Goal: Information Seeking & Learning: Learn about a topic

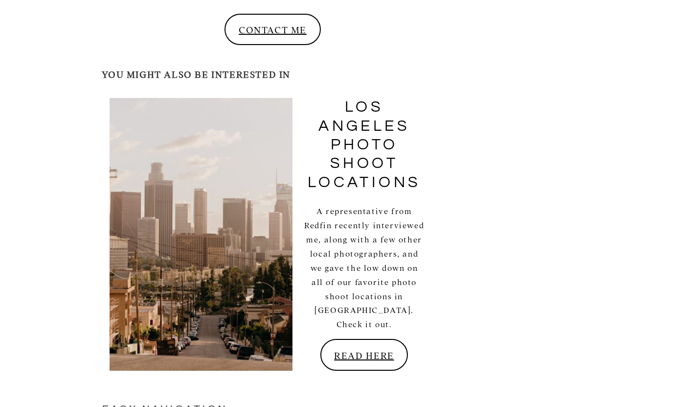
scroll to position [2782, 0]
click at [363, 338] on link "READ HERE" at bounding box center [364, 354] width 88 height 32
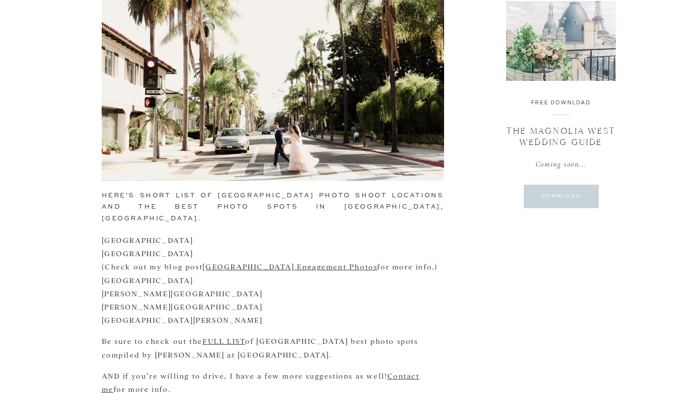
scroll to position [653, 0]
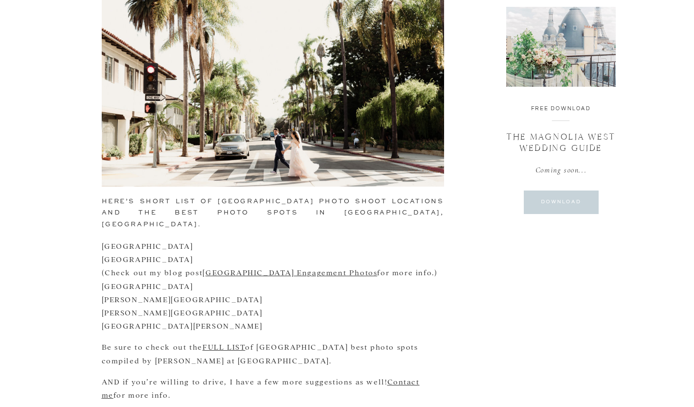
drag, startPoint x: 172, startPoint y: 264, endPoint x: 98, endPoint y: 264, distance: 73.9
click at [98, 264] on div "Venues [GEOGRAPHIC_DATA] Photo Shoot Locations [DATE] Hi, I'm [PERSON_NAME]! I'…" at bounding box center [347, 201] width 694 height 1580
click at [108, 262] on p "[GEOGRAPHIC_DATA] [GEOGRAPHIC_DATA] (Check out my blog post [GEOGRAPHIC_DATA] E…" at bounding box center [273, 285] width 342 height 93
click at [176, 262] on p "[GEOGRAPHIC_DATA] [GEOGRAPHIC_DATA] (Check out my blog post [GEOGRAPHIC_DATA] E…" at bounding box center [273, 285] width 342 height 93
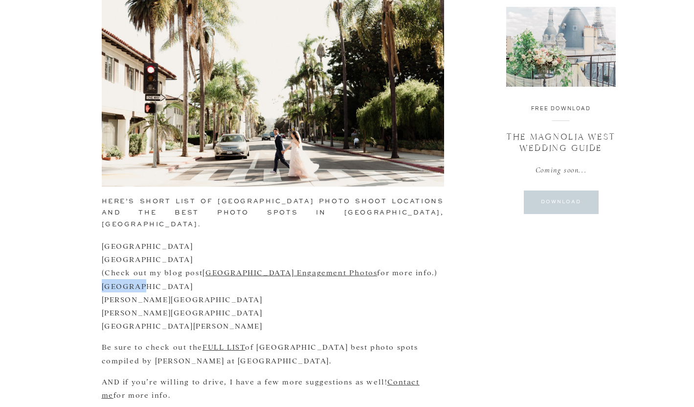
copy p "[GEOGRAPHIC_DATA]"
click at [249, 267] on link "[GEOGRAPHIC_DATA] Engagement Photos" at bounding box center [290, 271] width 175 height 9
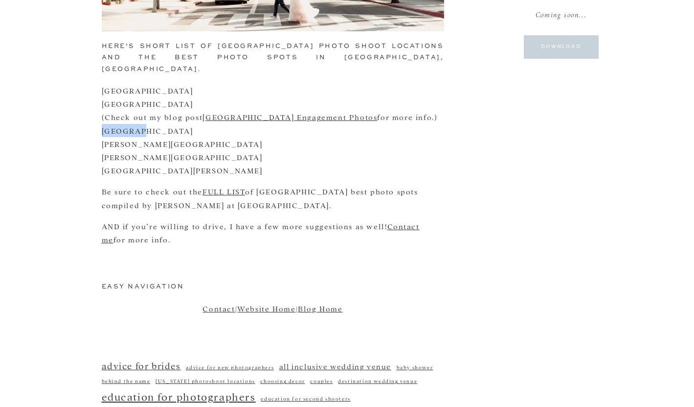
scroll to position [806, 0]
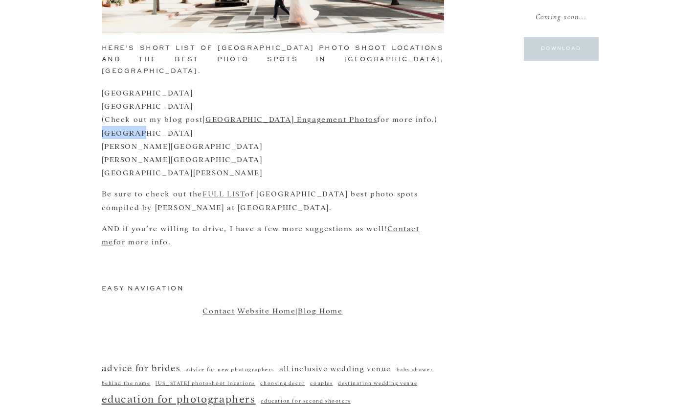
click at [221, 188] on link "FULL LIST" at bounding box center [224, 192] width 43 height 9
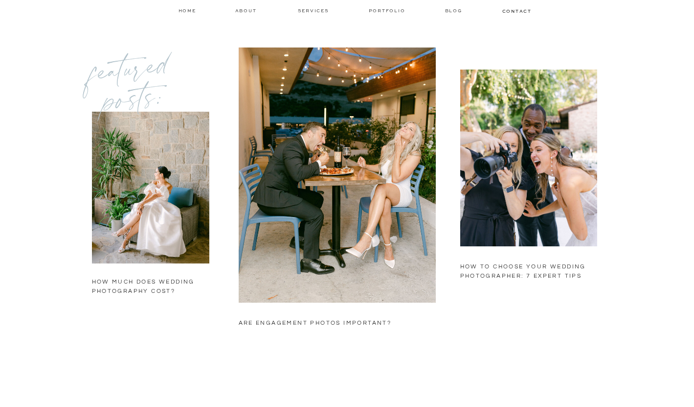
scroll to position [736, 0]
